Goal: Find specific page/section: Find specific page/section

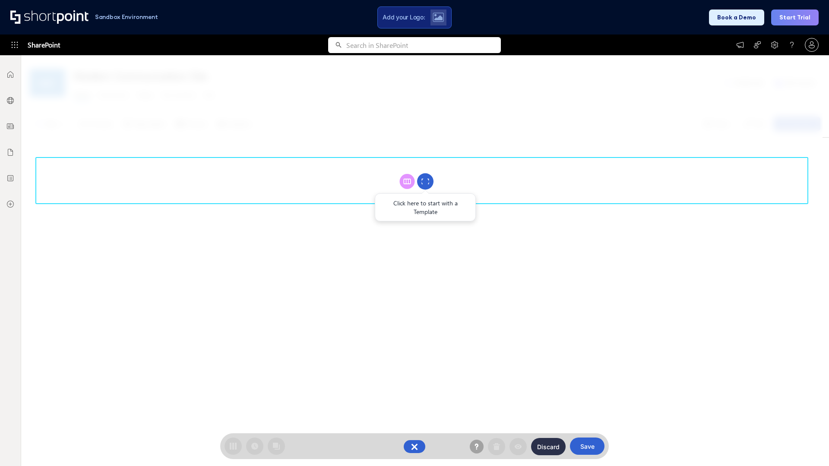
click at [425, 181] on circle at bounding box center [425, 182] width 16 height 16
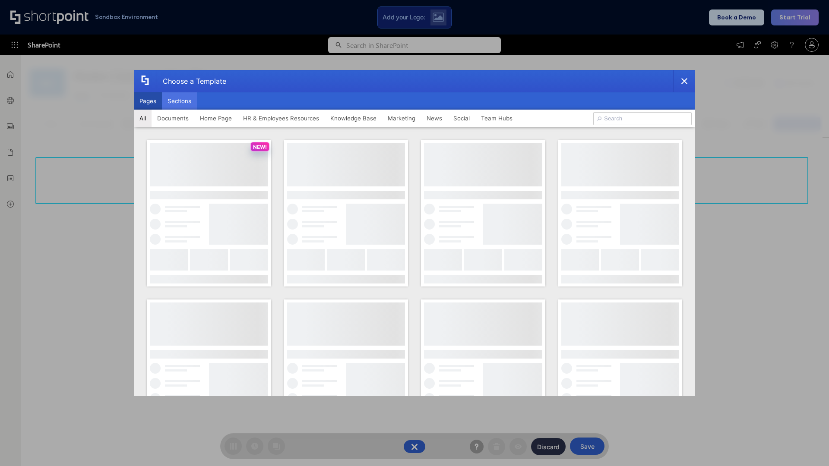
click at [179, 101] on button "Sections" at bounding box center [179, 100] width 35 height 17
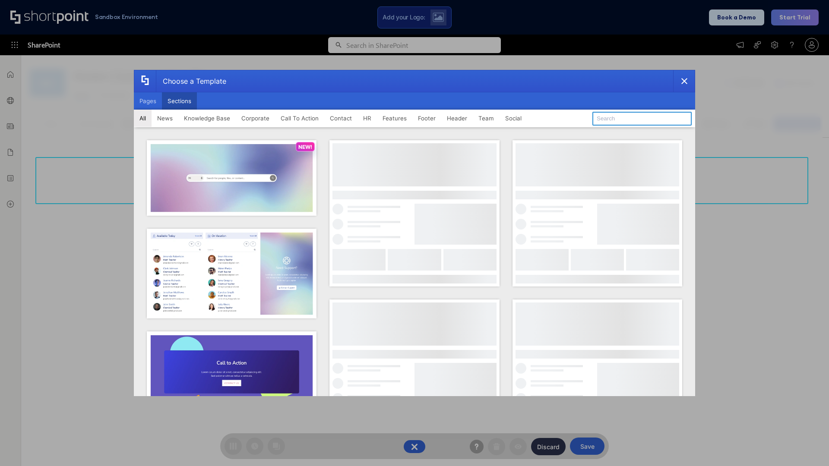
type input "Features Kit 4"
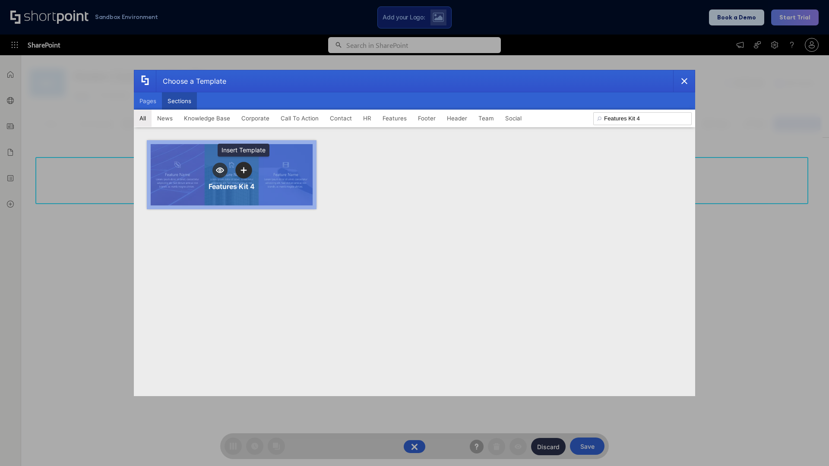
click at [243, 170] on icon "template selector" at bounding box center [243, 170] width 6 height 6
